Goal: Register for event/course

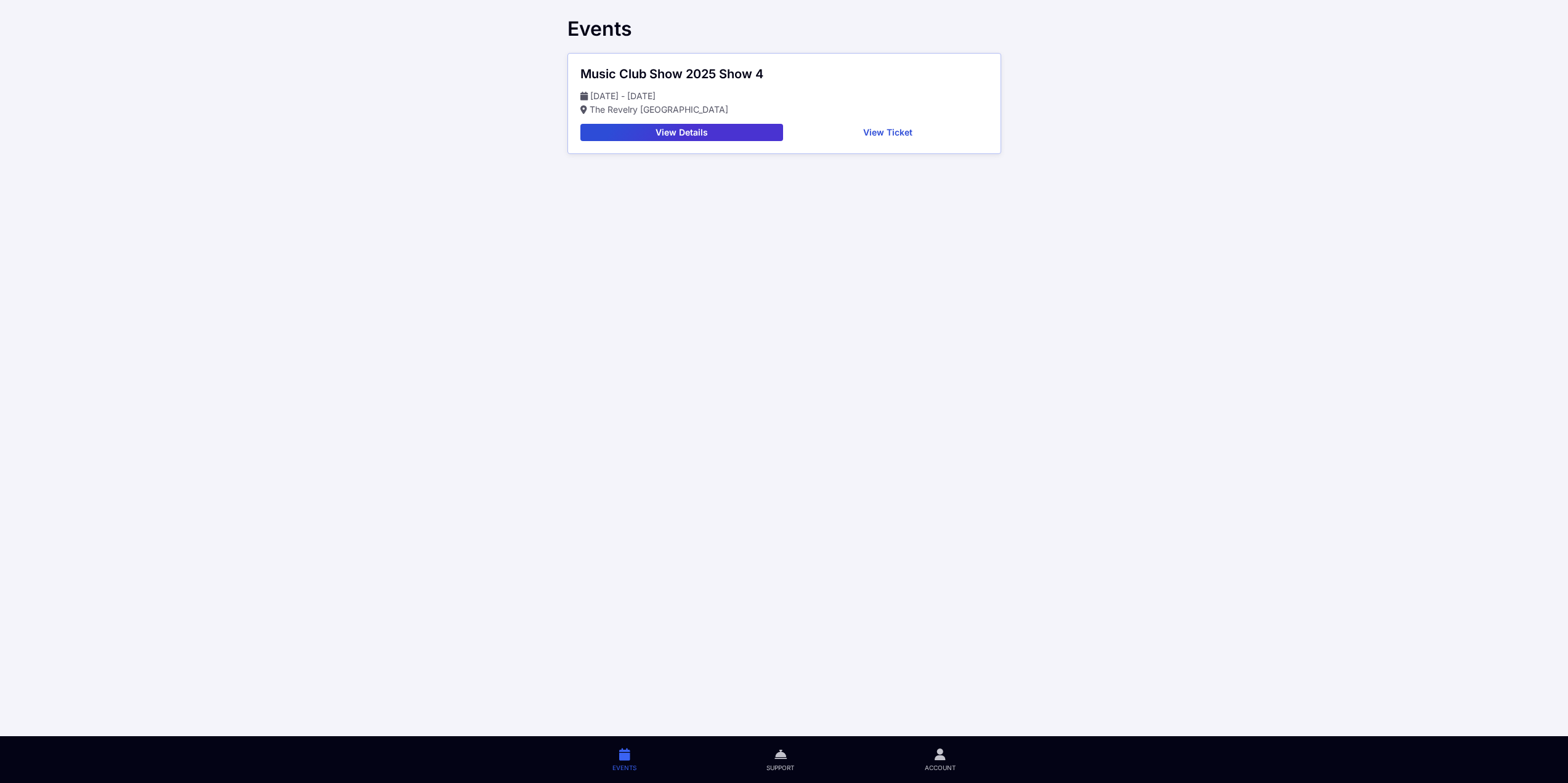
click at [722, 409] on main "Events Music Club Show 2025 Show 4 Nov 07 - Nov 07 The Revelry North End View D…" at bounding box center [784, 391] width 1568 height 783
click at [931, 476] on main "Events Music Club Show 2025 Show 4 Nov 07 - Nov 07 The Revelry North End View D…" at bounding box center [784, 391] width 1568 height 783
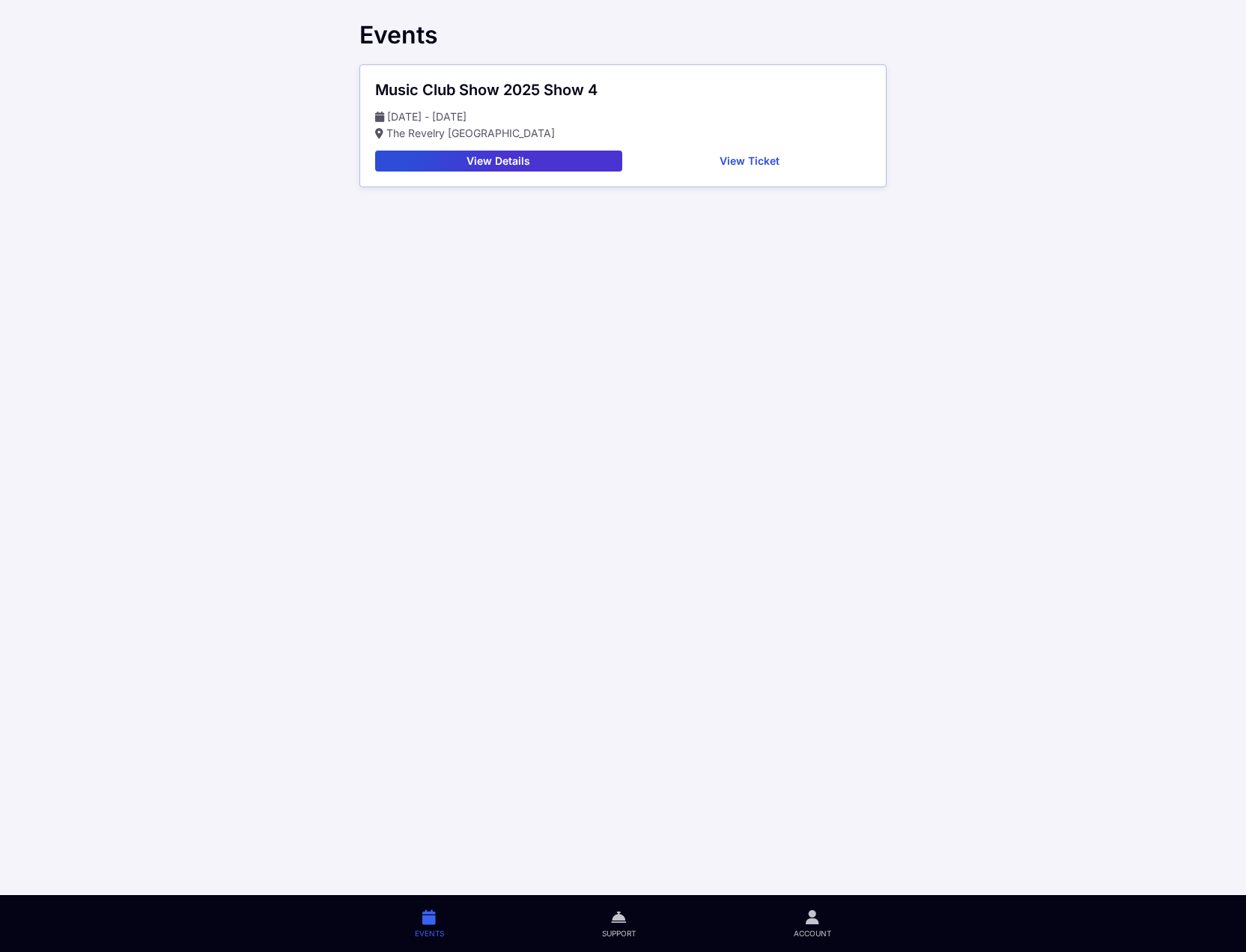
click at [789, 679] on main "Events Music Club Show 2025 Show [DATE] - [DATE] The Revelry [GEOGRAPHIC_DATA] …" at bounding box center [623, 476] width 1246 height 952
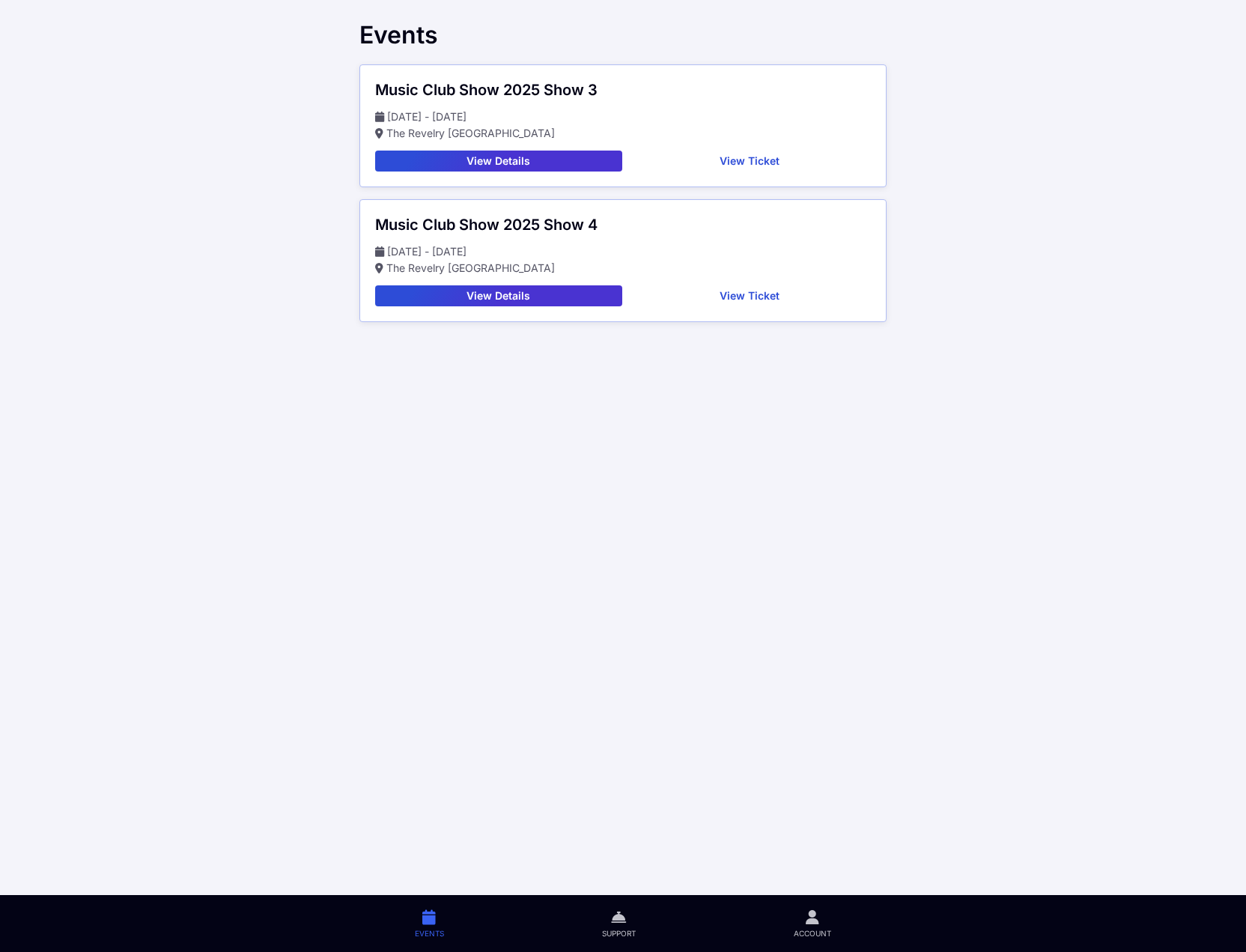
drag, startPoint x: 718, startPoint y: 158, endPoint x: 734, endPoint y: 162, distance: 16.5
click at [727, 161] on button "View Ticket" at bounding box center [750, 161] width 243 height 21
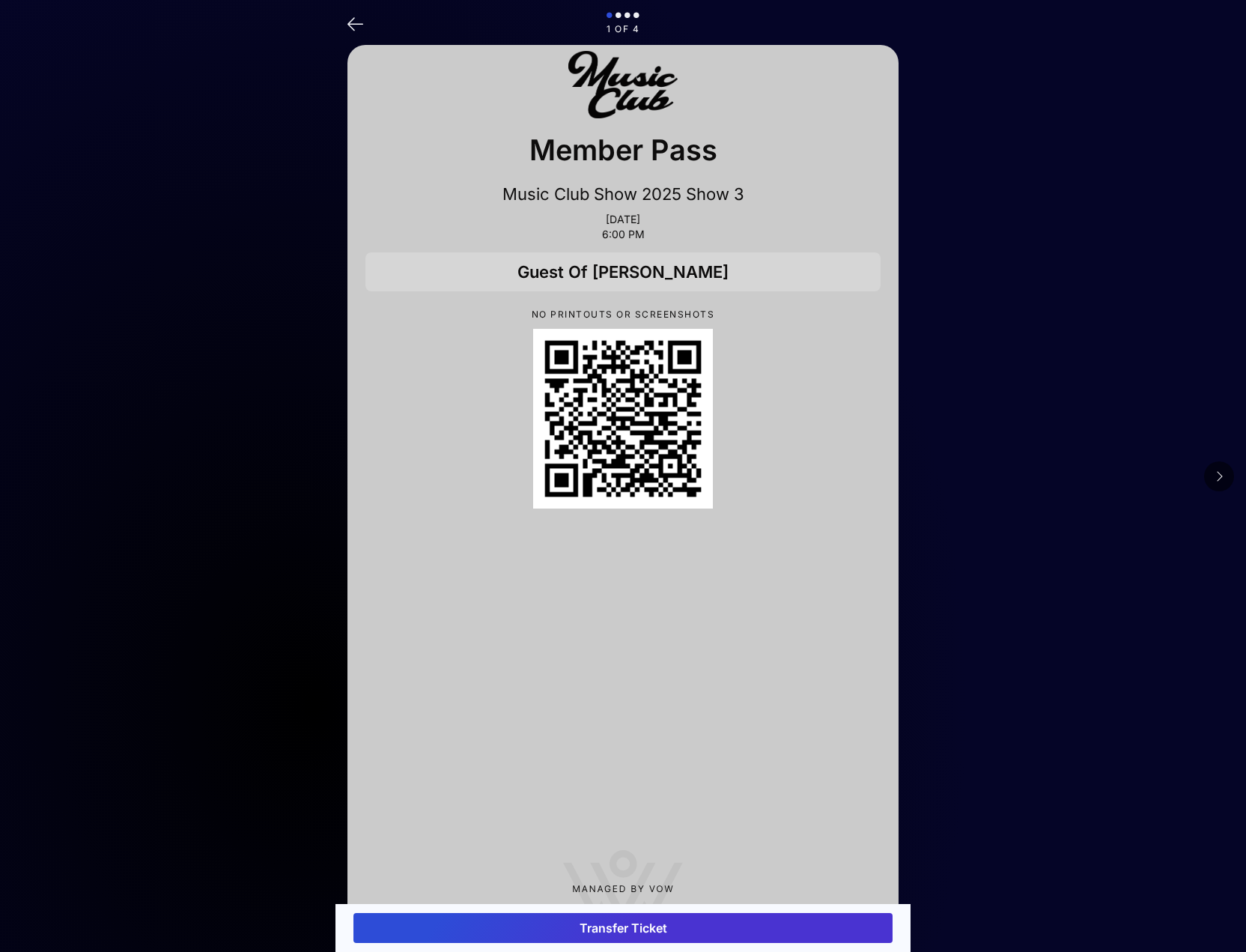
click at [1212, 473] on button at bounding box center [1219, 476] width 30 height 30
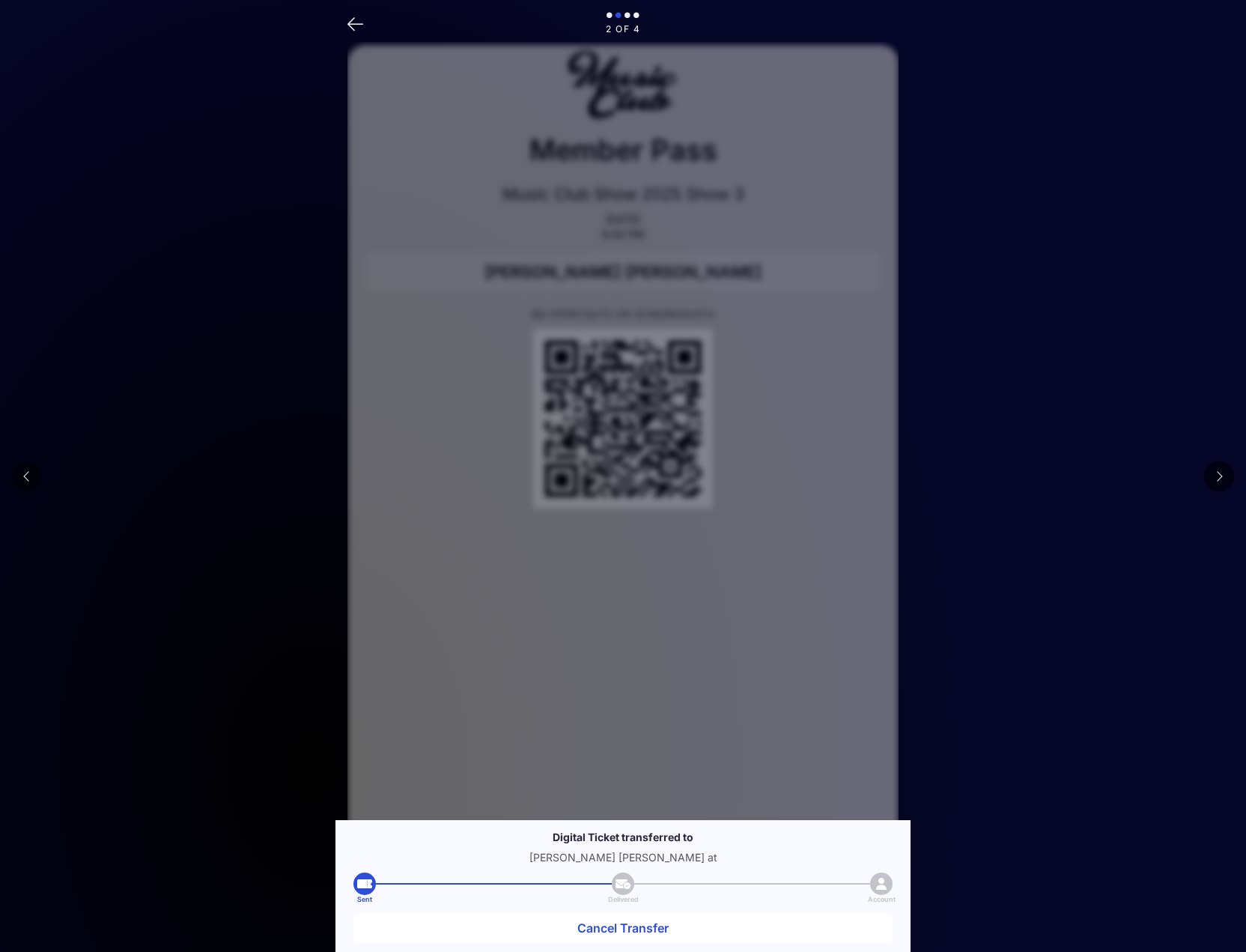
click at [1212, 473] on button at bounding box center [1219, 476] width 30 height 30
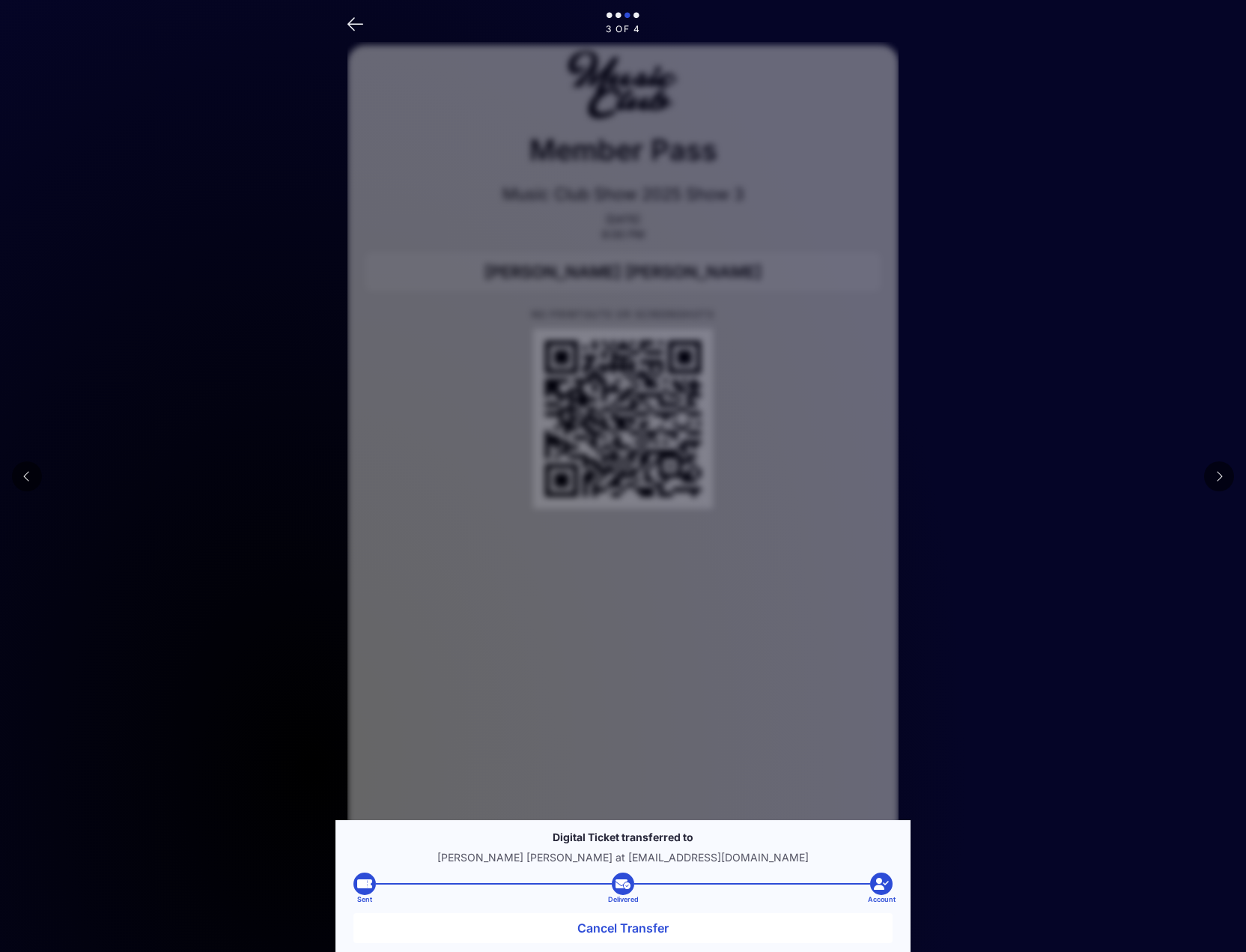
click at [1212, 473] on button at bounding box center [1219, 476] width 30 height 30
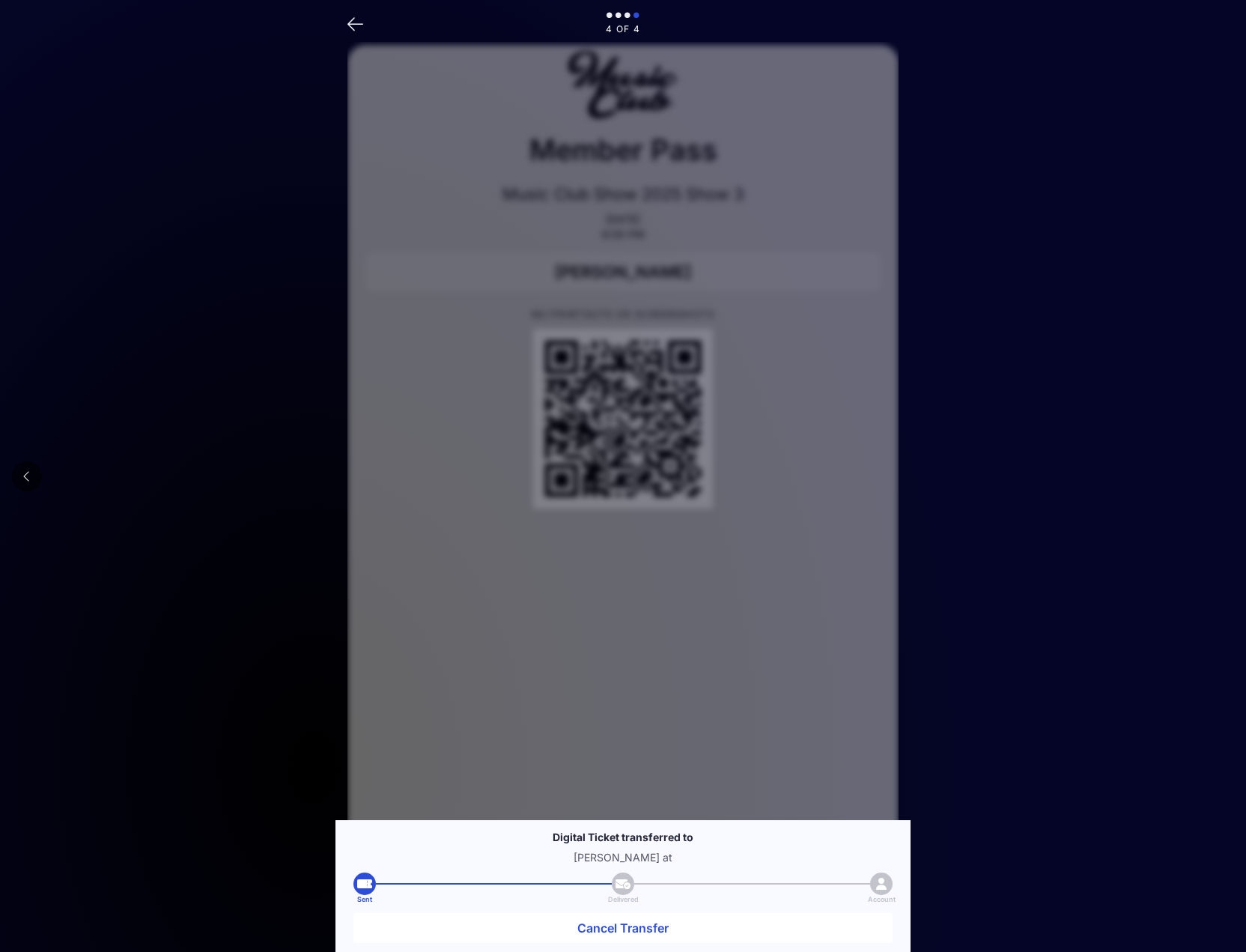
click at [24, 475] on icon at bounding box center [27, 476] width 8 height 12
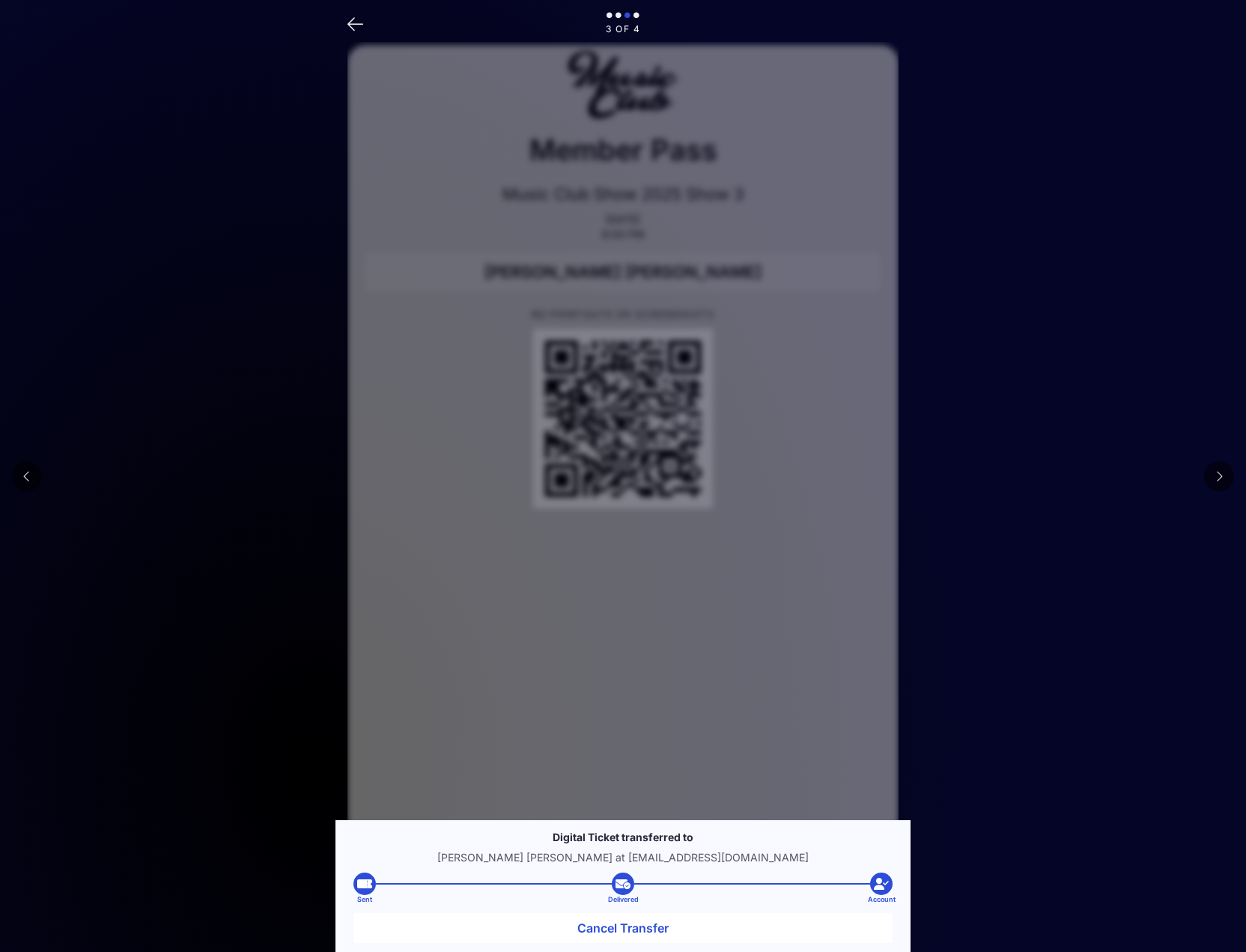
click at [24, 475] on icon at bounding box center [27, 476] width 8 height 12
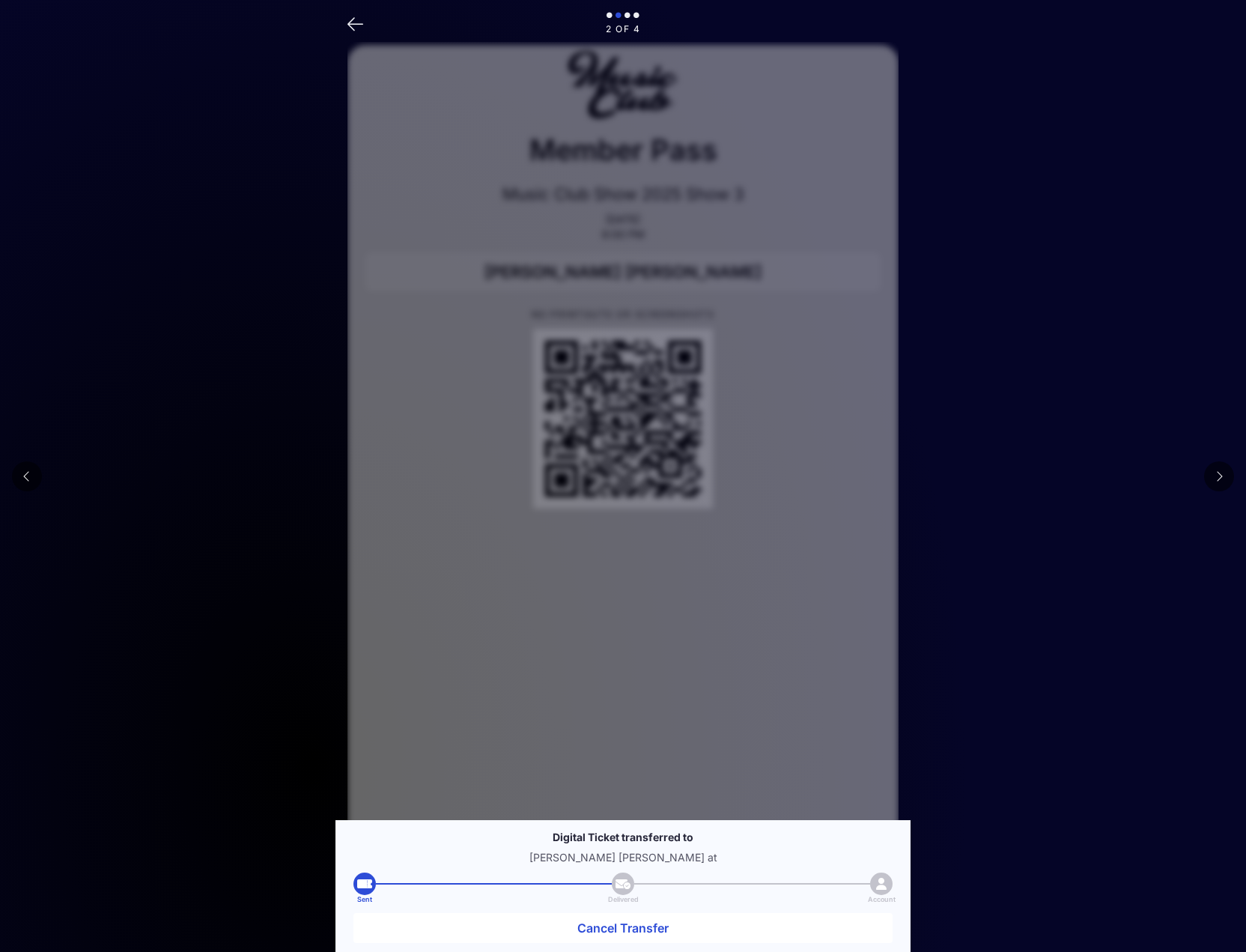
click at [24, 475] on icon at bounding box center [27, 476] width 8 height 12
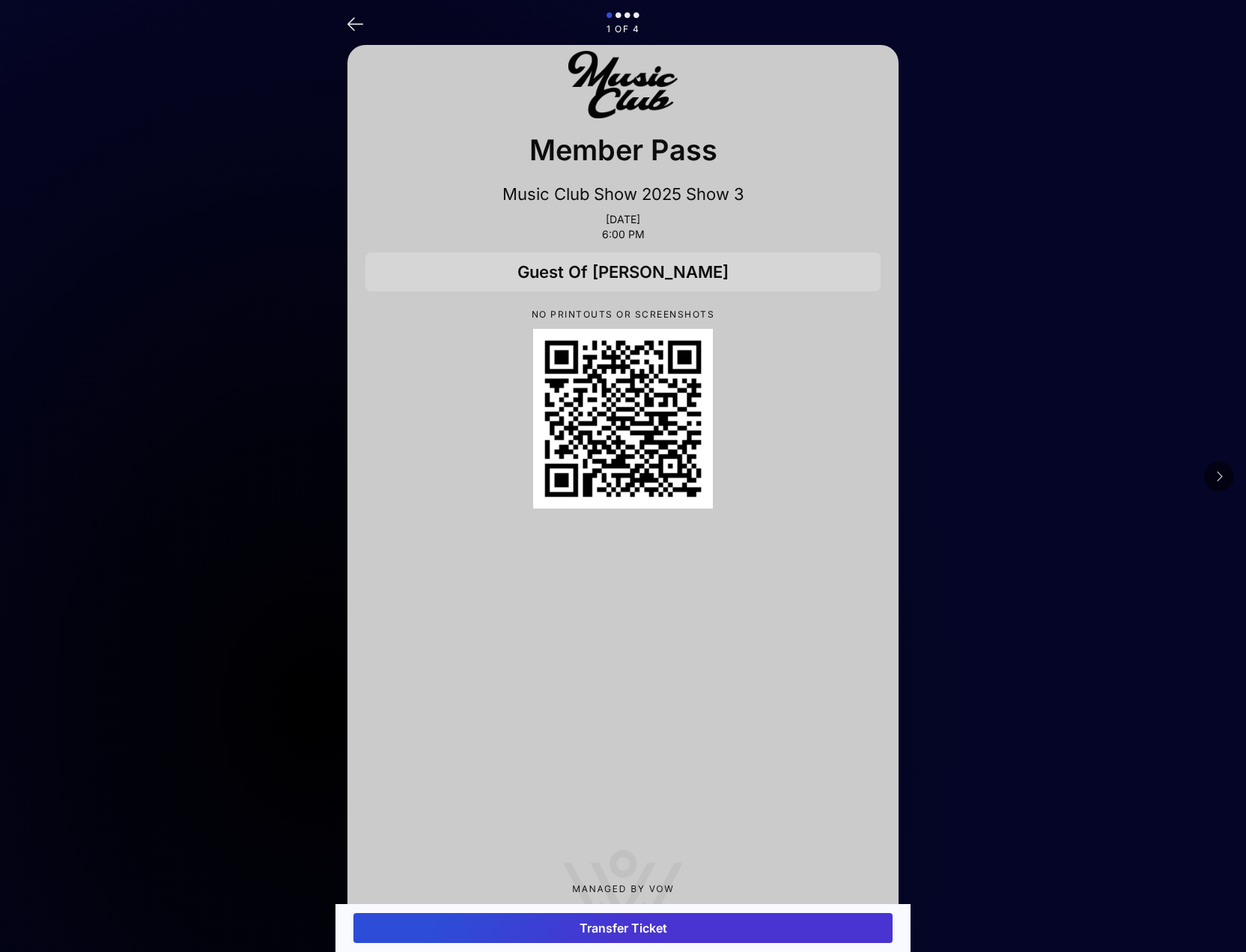
click at [24, 475] on main "1 of 4 Member Pass Music Club Show 2025 Show 3 [DATE] 6:00 PM Guest Of [PERSON_…" at bounding box center [623, 497] width 1246 height 994
click at [351, 30] on icon at bounding box center [355, 23] width 16 height 22
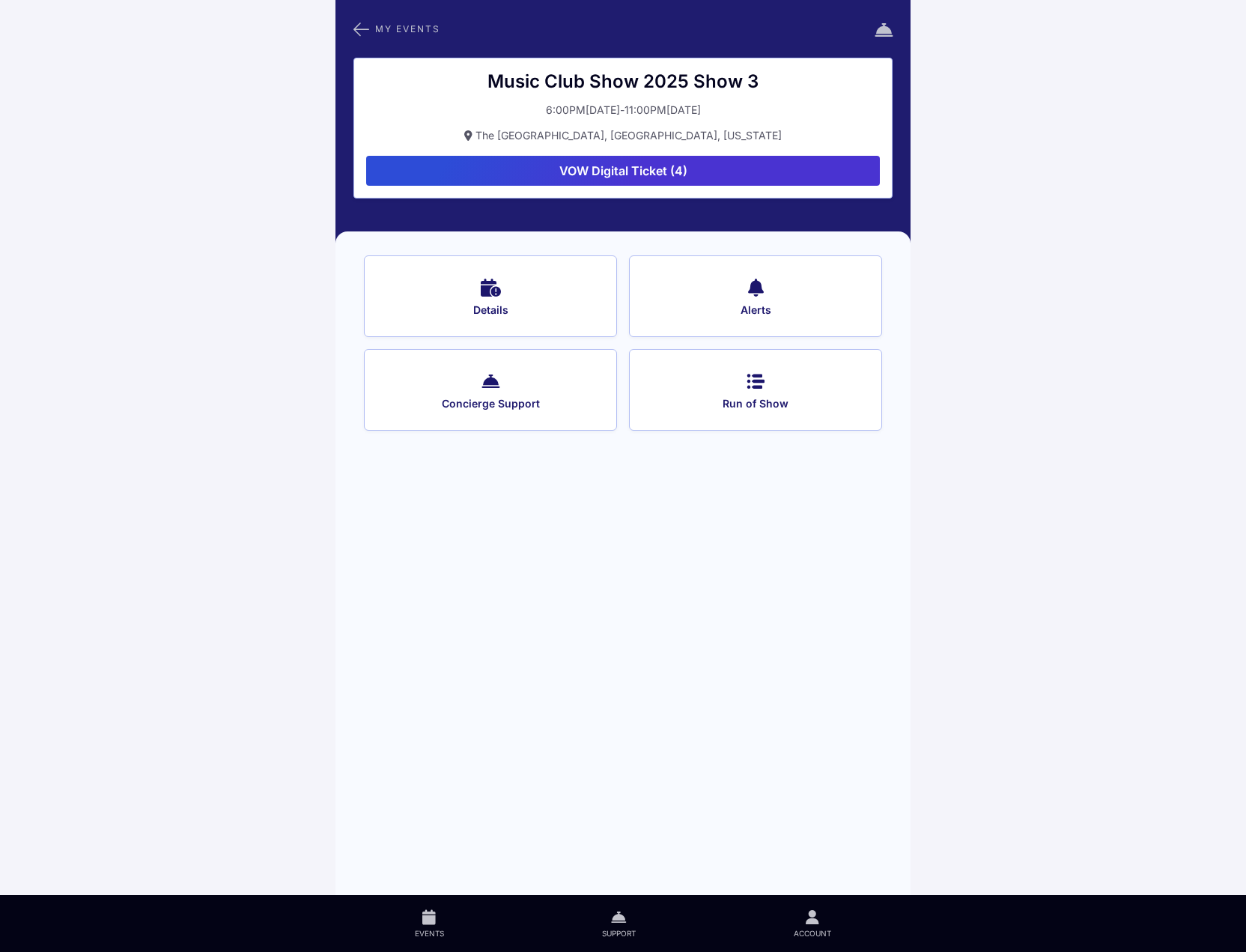
click at [357, 26] on icon at bounding box center [361, 29] width 16 height 19
